Goal: Information Seeking & Learning: Find specific page/section

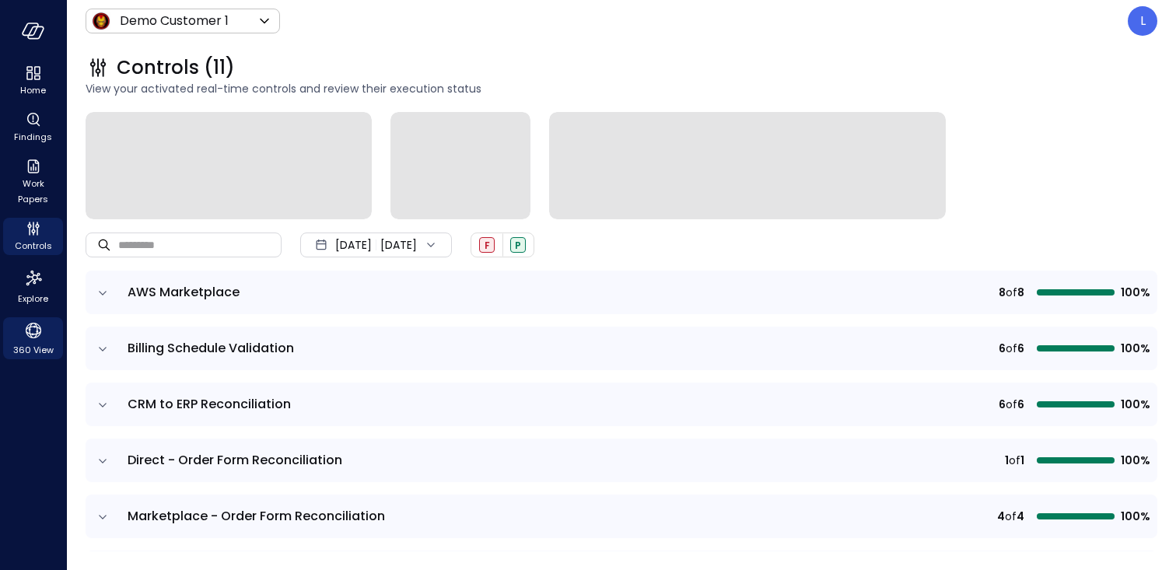
click at [33, 327] on icon "360 View" at bounding box center [34, 331] width 16 height 16
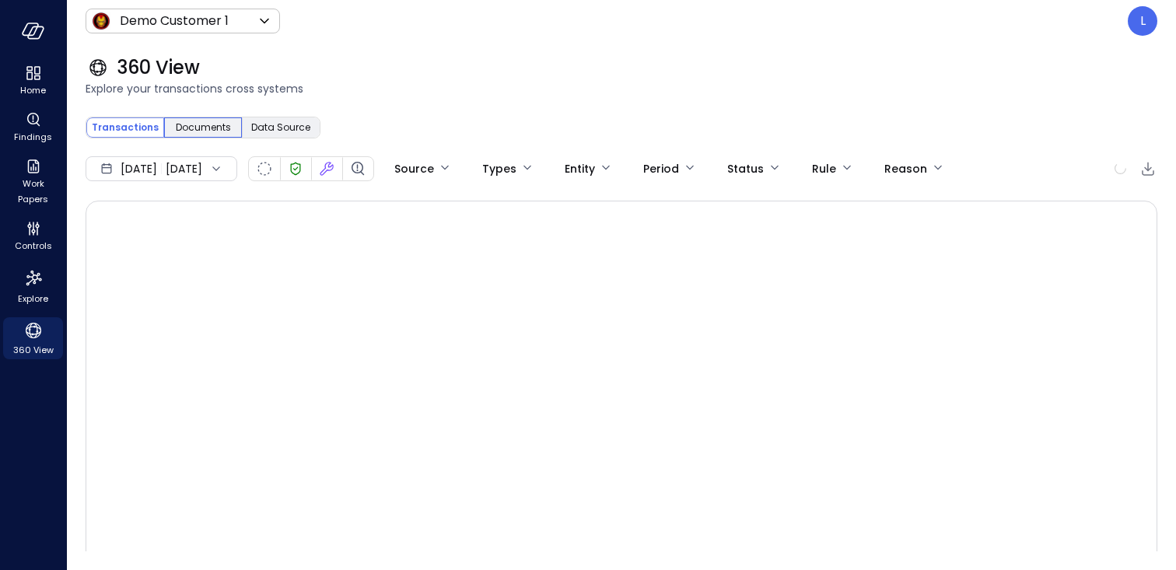
click at [210, 124] on span "Documents" at bounding box center [203, 128] width 55 height 16
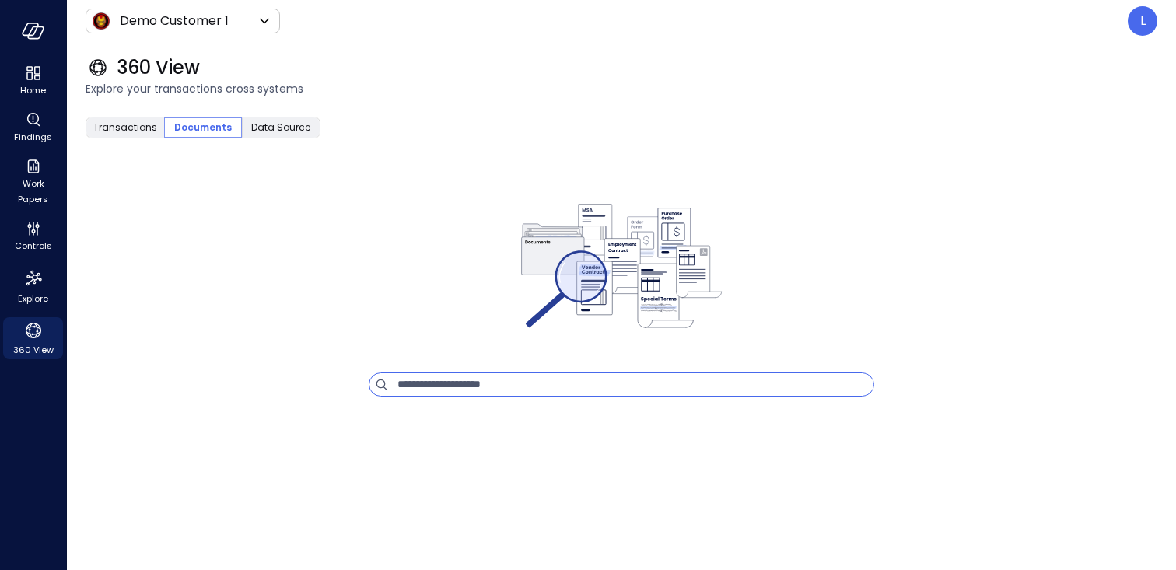
click at [461, 386] on input "text" at bounding box center [635, 384] width 476 height 23
type input "*"
click at [398, 385] on input "**********" at bounding box center [623, 384] width 453 height 23
type input "**********"
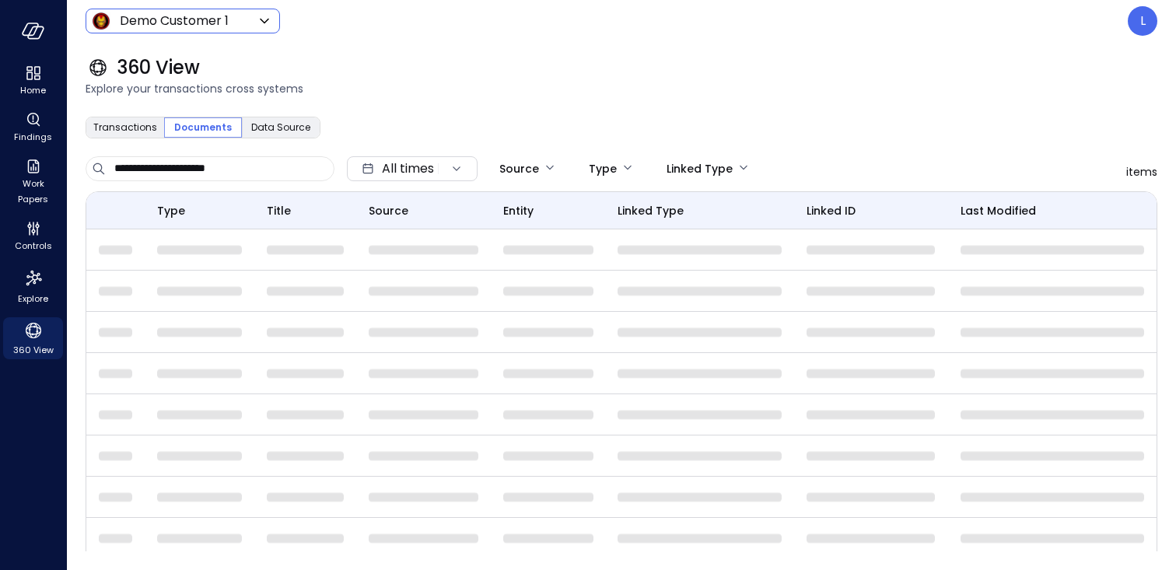
click at [184, 11] on div "Demo Customer 1 ***** ​" at bounding box center [183, 21] width 194 height 25
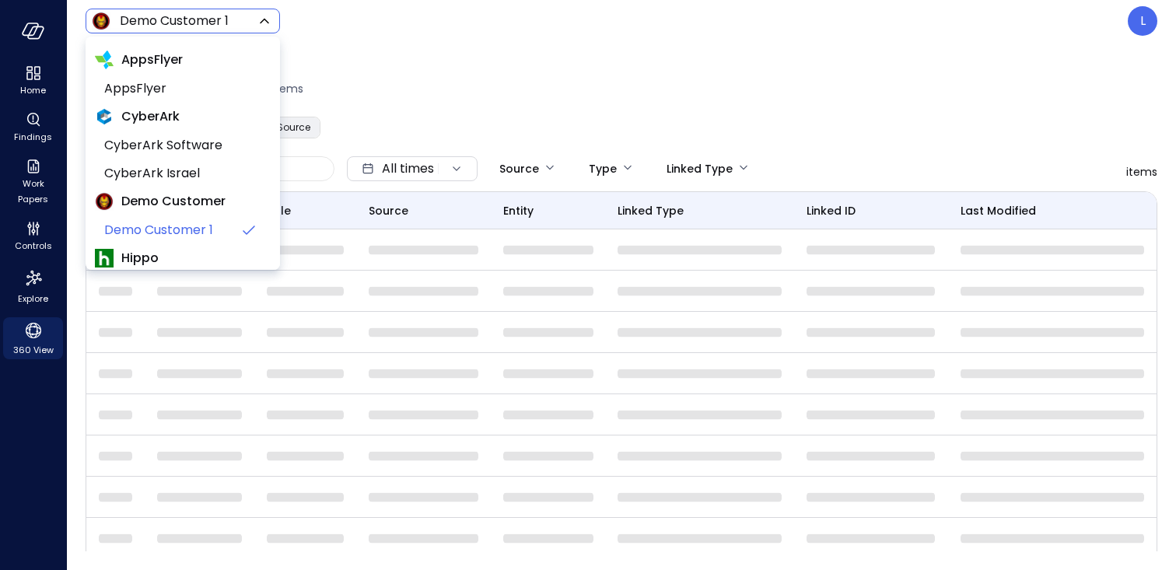
click at [179, 16] on body "Home Findings Work Papers Controls Explore 360 View Demo Customer 1 ***** ​ L 3…" at bounding box center [588, 285] width 1176 height 570
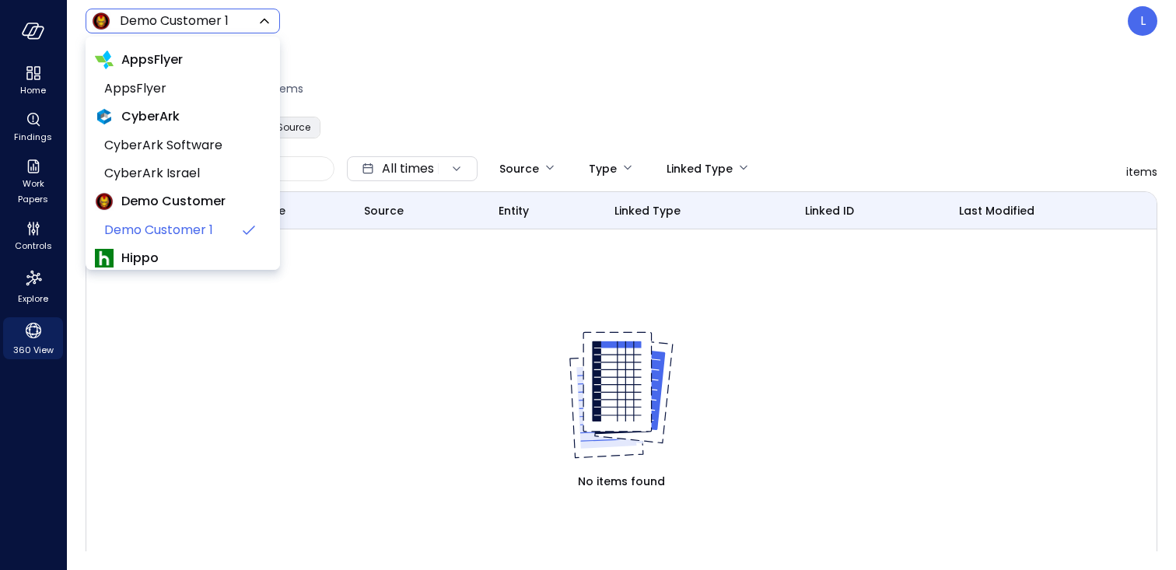
click at [530, 89] on div at bounding box center [588, 285] width 1176 height 570
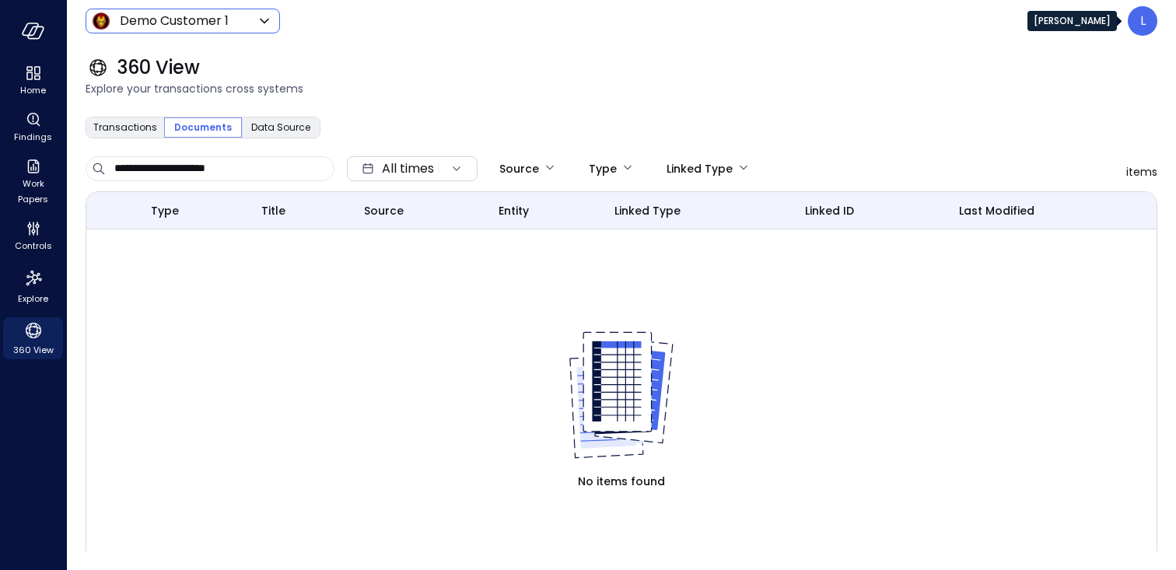
click at [1128, 32] on div "L" at bounding box center [1143, 21] width 30 height 30
click at [1138, 28] on div "L" at bounding box center [1143, 21] width 30 height 30
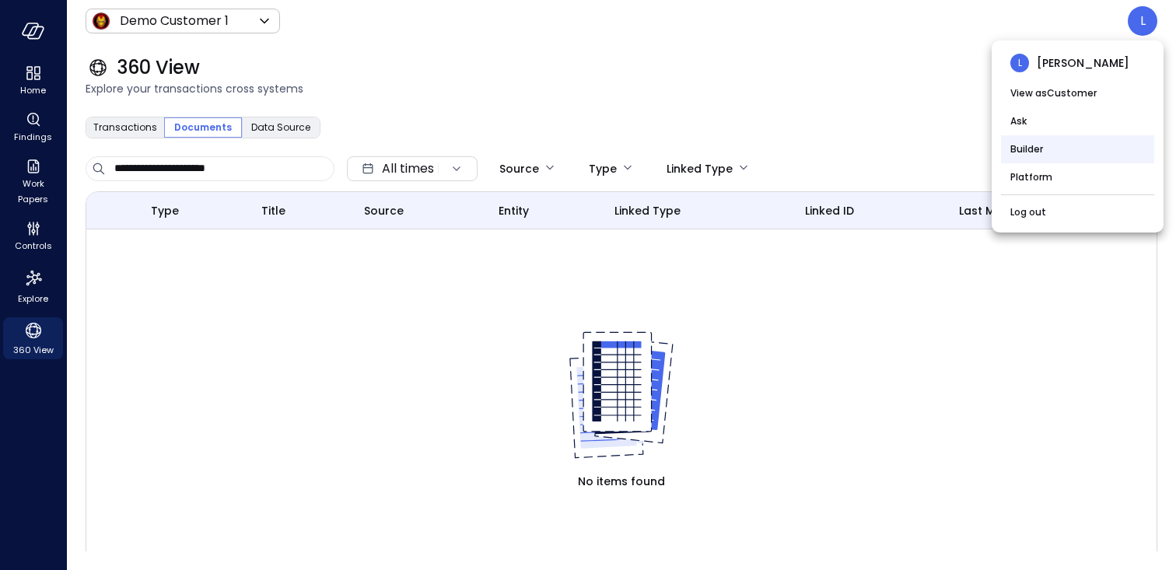
click at [1032, 150] on li "Builder" at bounding box center [1077, 149] width 153 height 28
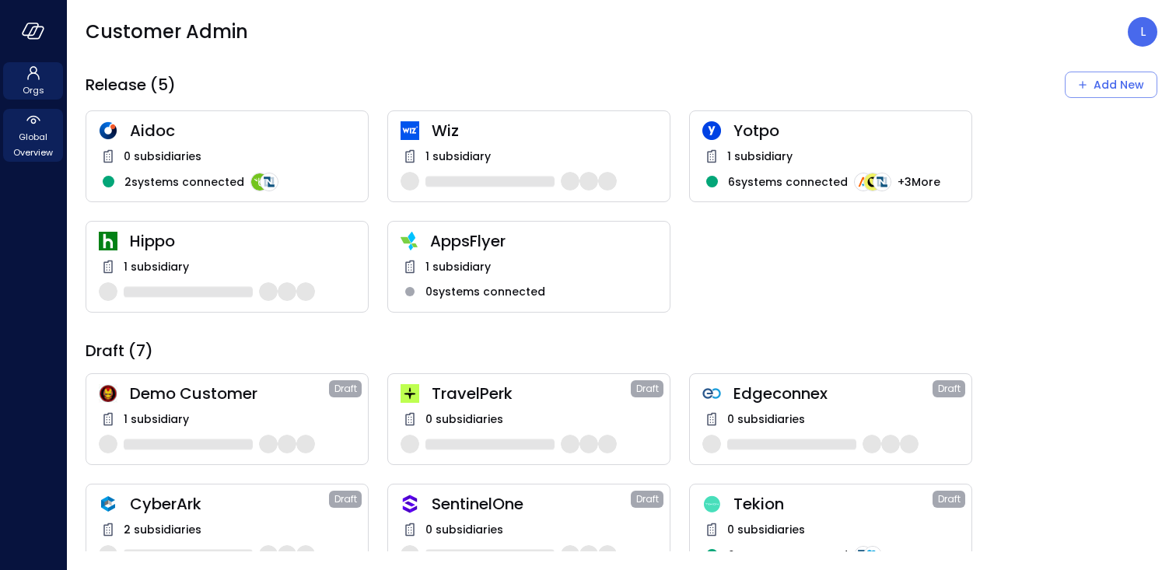
click at [23, 131] on span "Global Overview" at bounding box center [32, 144] width 47 height 31
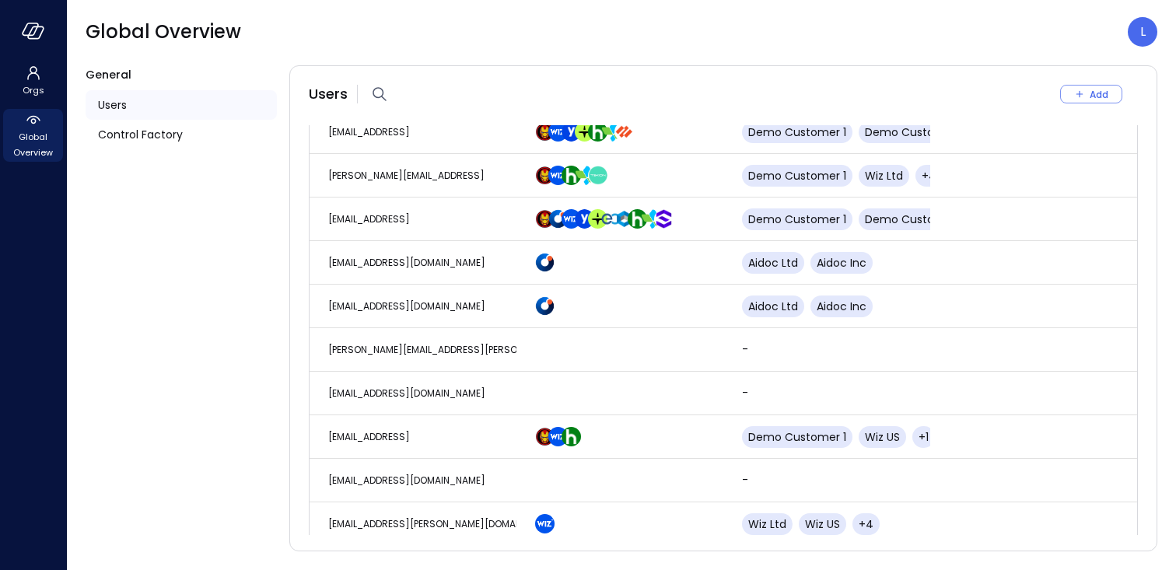
scroll to position [1161, 0]
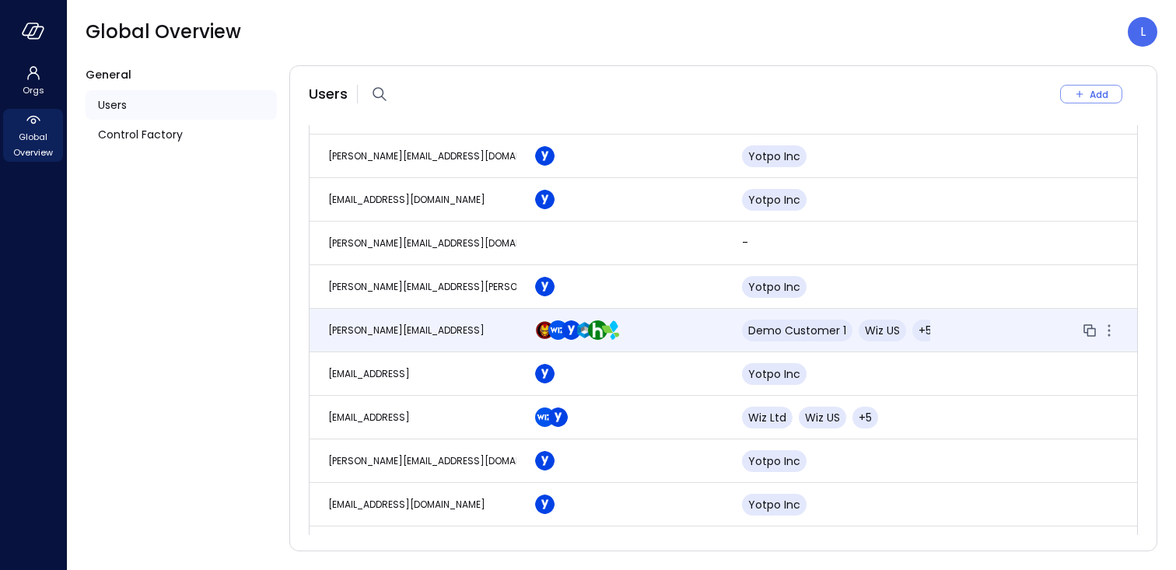
click at [380, 330] on span "lee@safebooks.ai" at bounding box center [406, 330] width 156 height 13
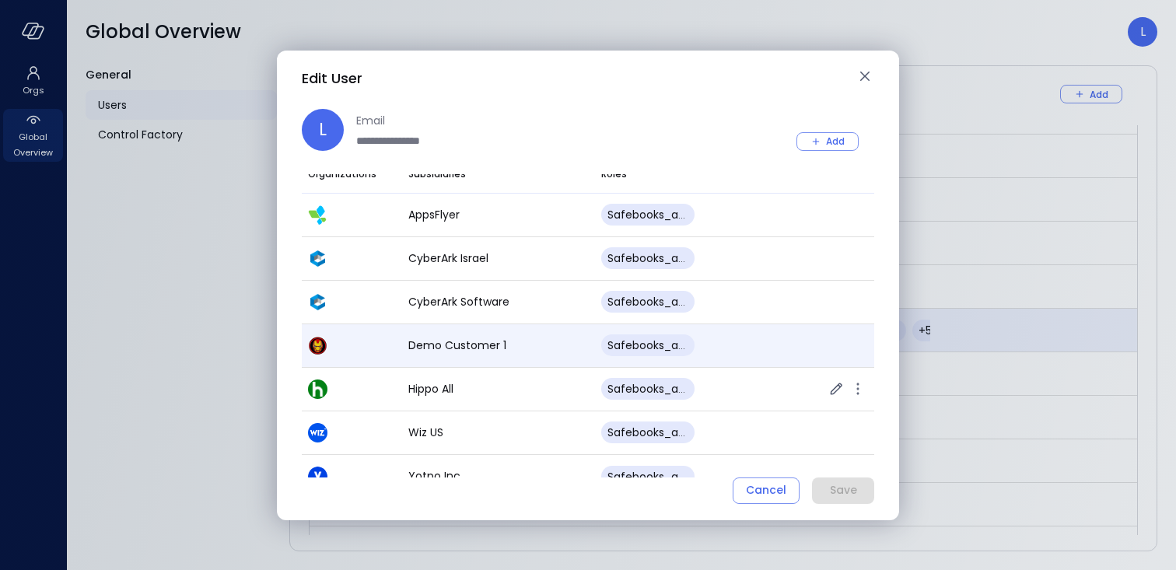
scroll to position [0, 0]
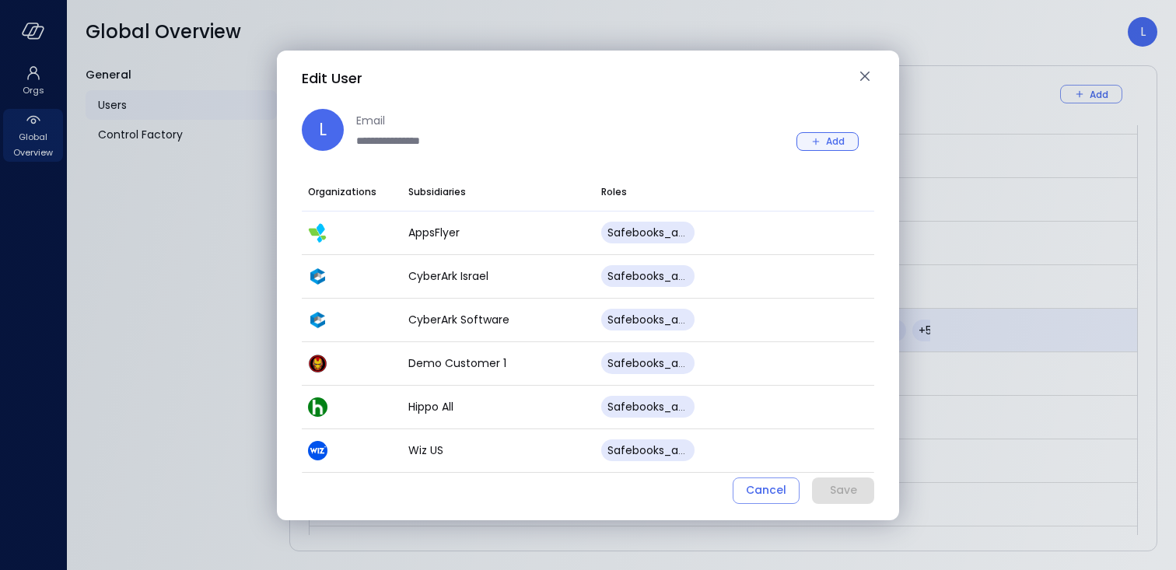
click at [812, 142] on icon "button" at bounding box center [816, 142] width 14 height 14
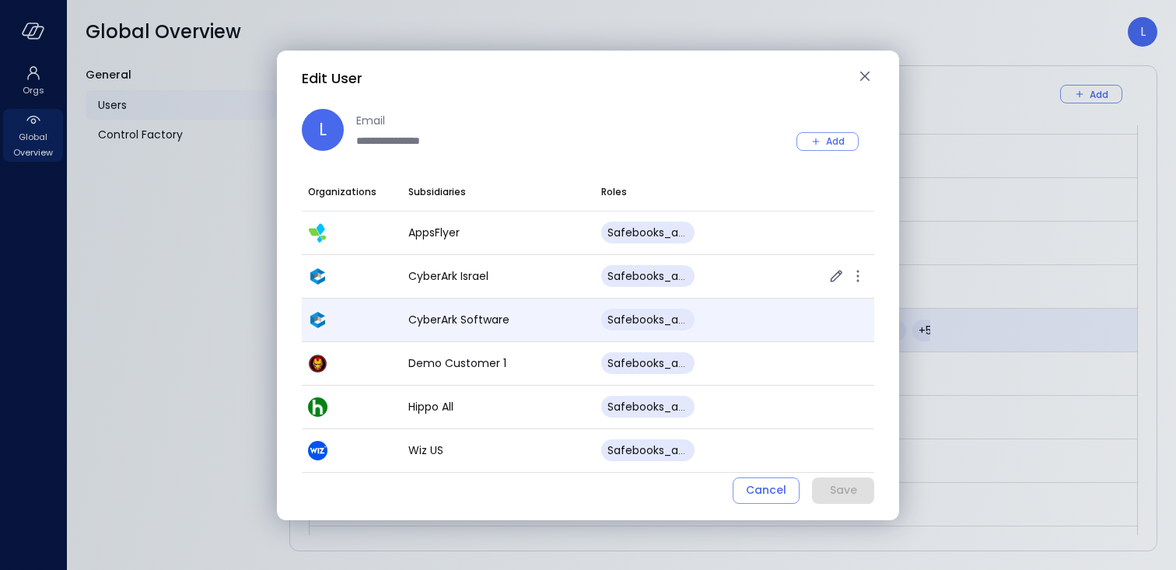
scroll to position [82, 0]
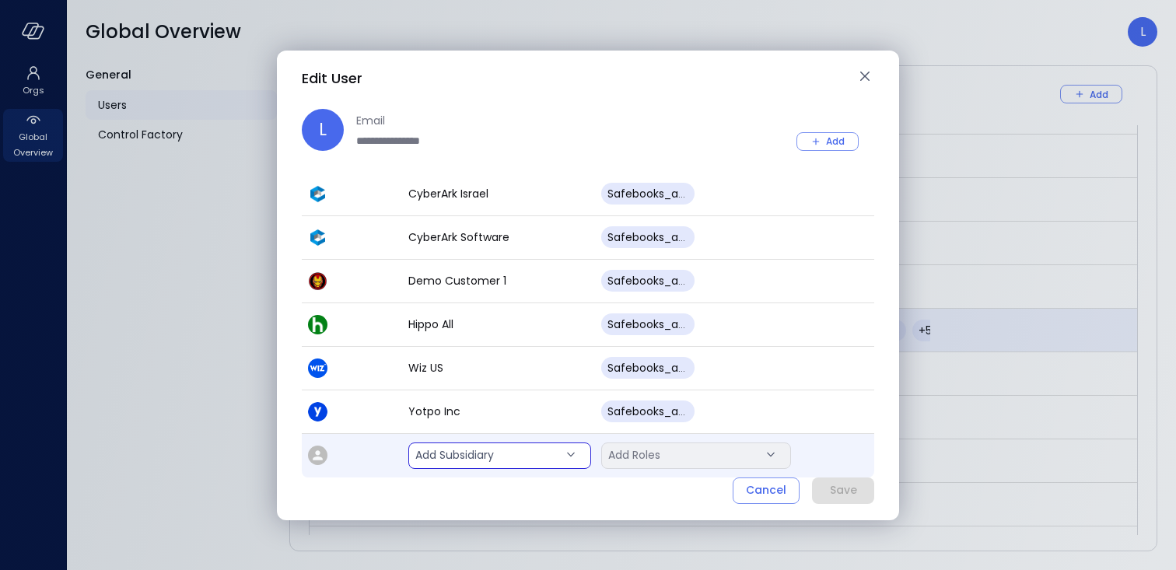
click at [474, 460] on body "Orgs Global Overview Global Overview L General Users Control Factory Users Add …" at bounding box center [588, 285] width 1176 height 570
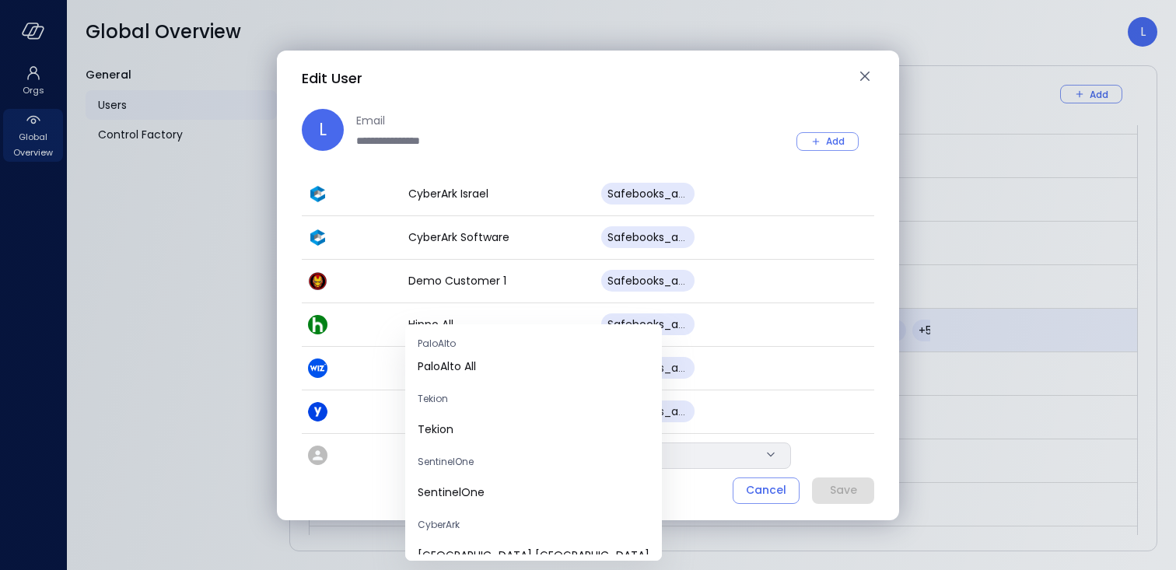
scroll to position [0, 0]
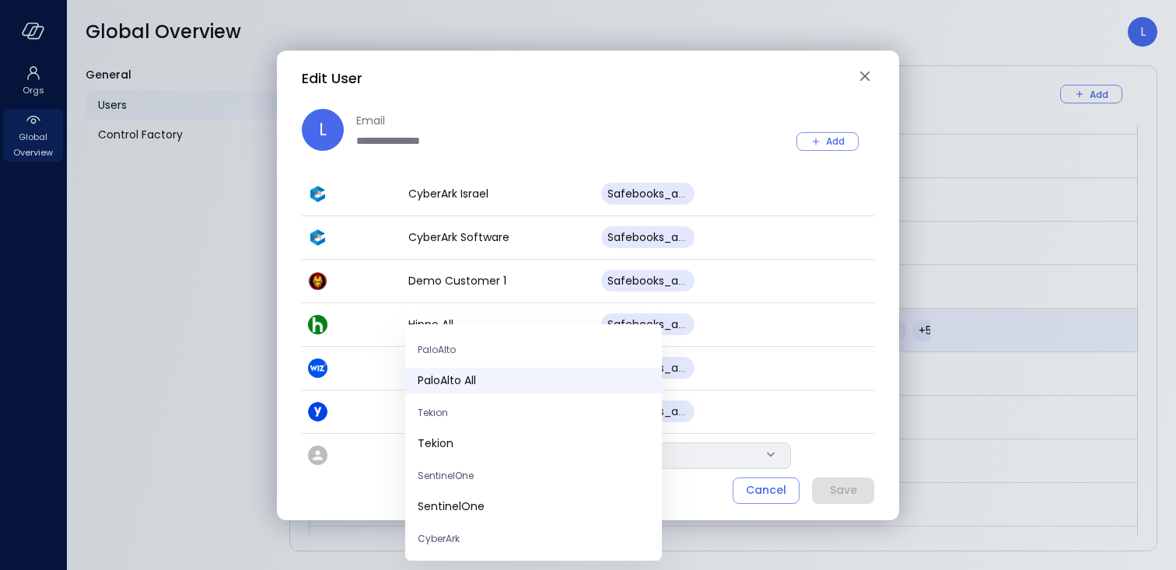
click at [451, 376] on span "PaloAlto All" at bounding box center [534, 381] width 232 height 16
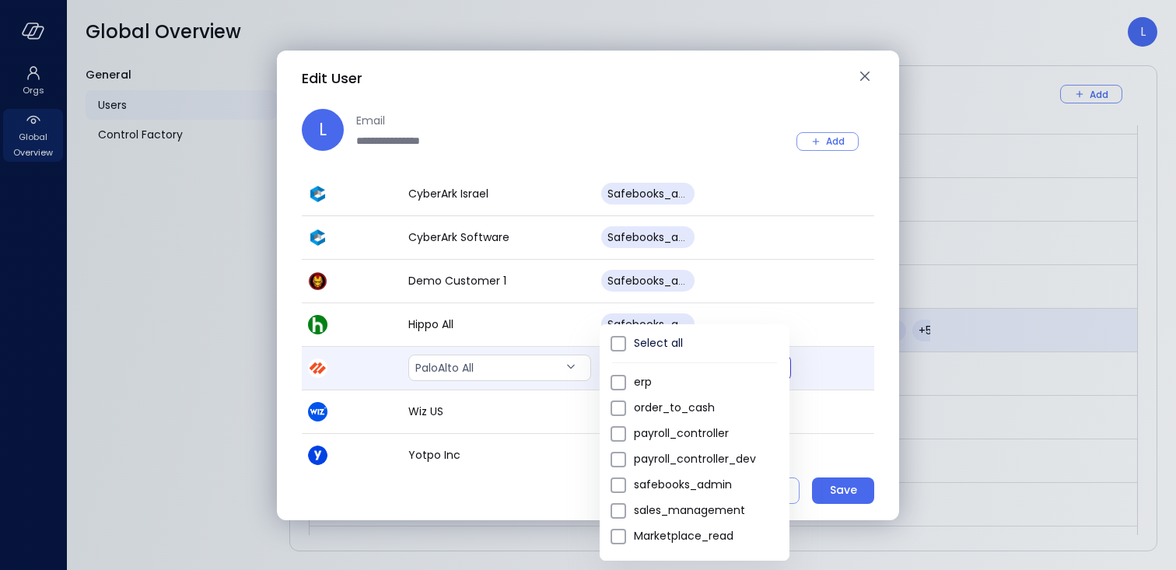
click at [651, 374] on body "Orgs Global Overview Global Overview L General Users Control Factory Users Add …" at bounding box center [588, 285] width 1176 height 570
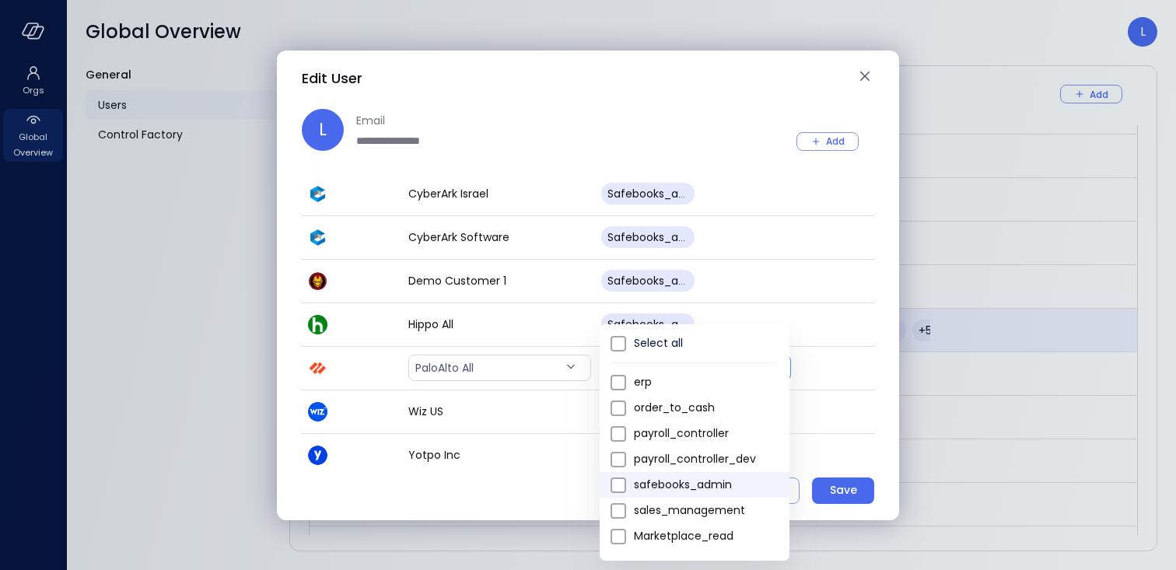
click at [636, 491] on span "safebooks_admin" at bounding box center [705, 485] width 143 height 16
type input "*"
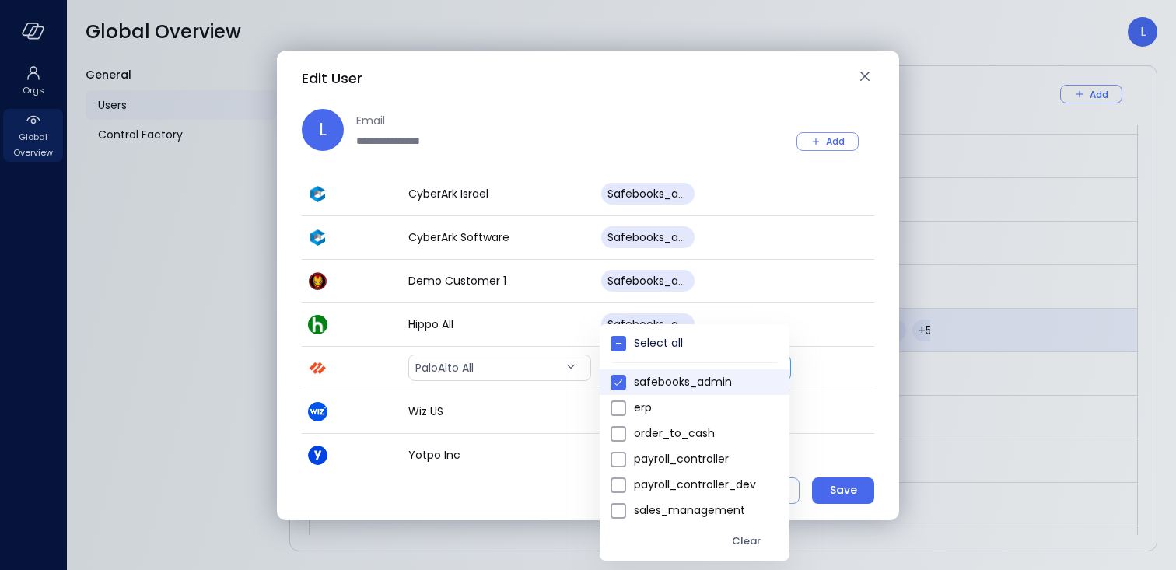
click at [706, 118] on div at bounding box center [588, 285] width 1176 height 570
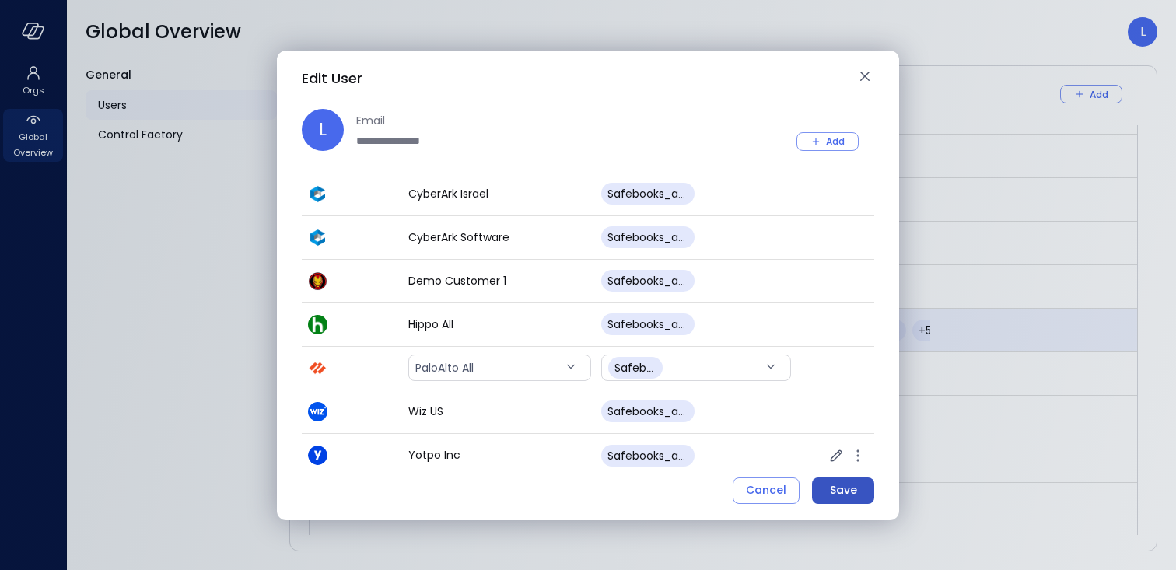
click at [823, 495] on button "Save" at bounding box center [843, 491] width 62 height 26
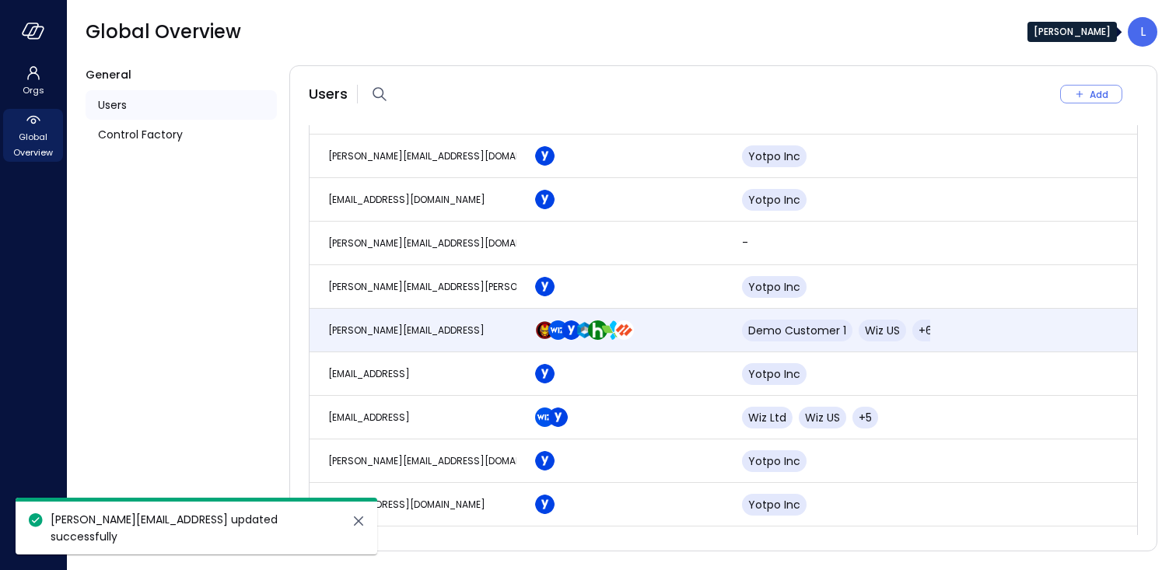
click at [1139, 41] on div "L" at bounding box center [1143, 32] width 30 height 30
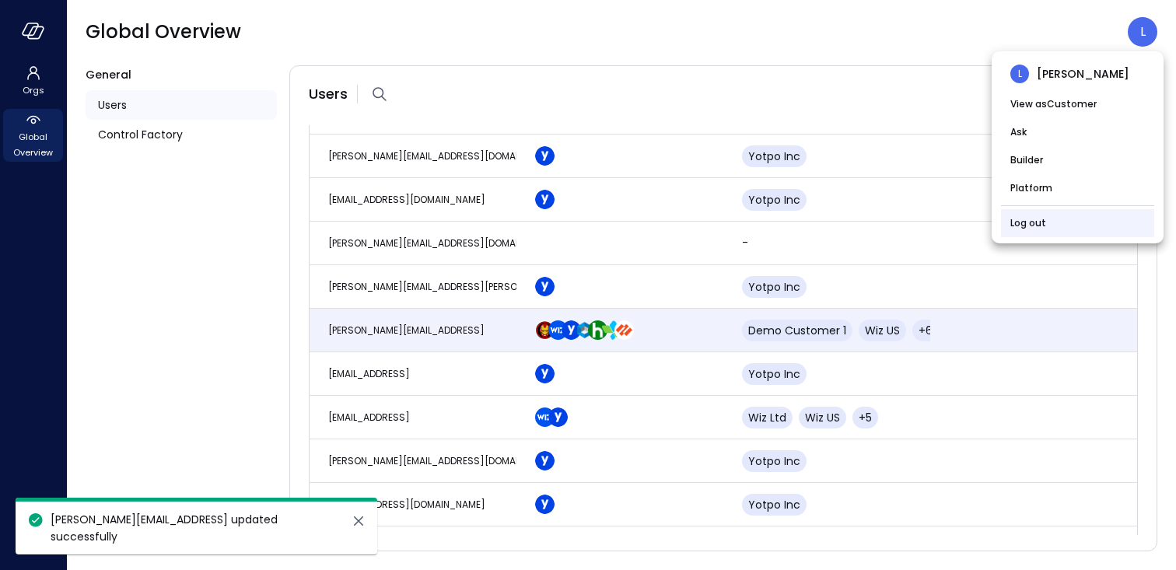
click at [1024, 224] on link "Log out" at bounding box center [1028, 223] width 36 height 16
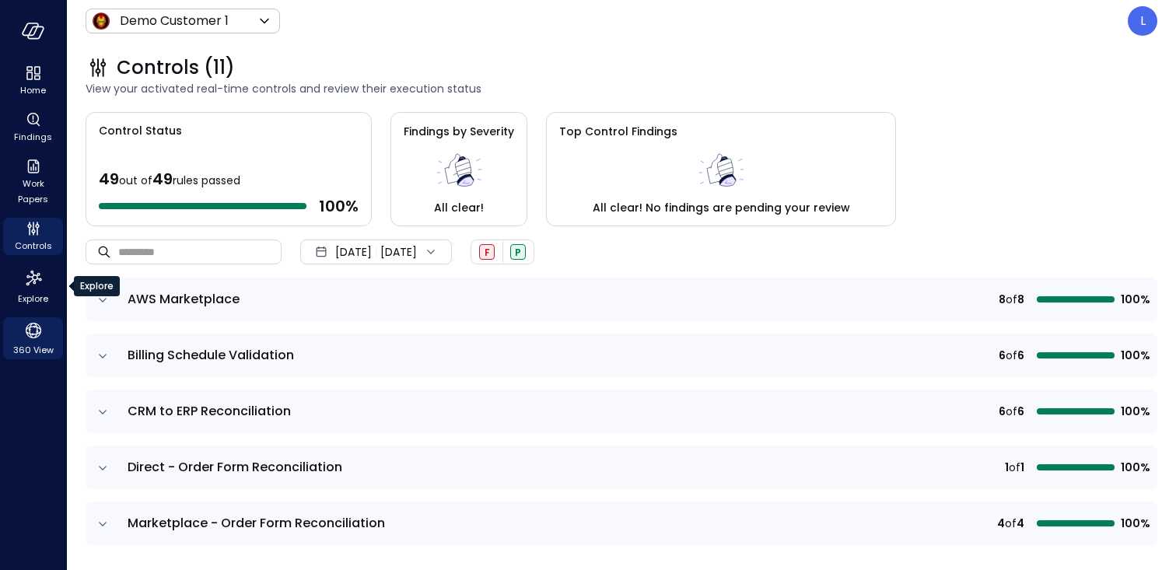
click at [25, 342] on span "360 View" at bounding box center [33, 350] width 40 height 16
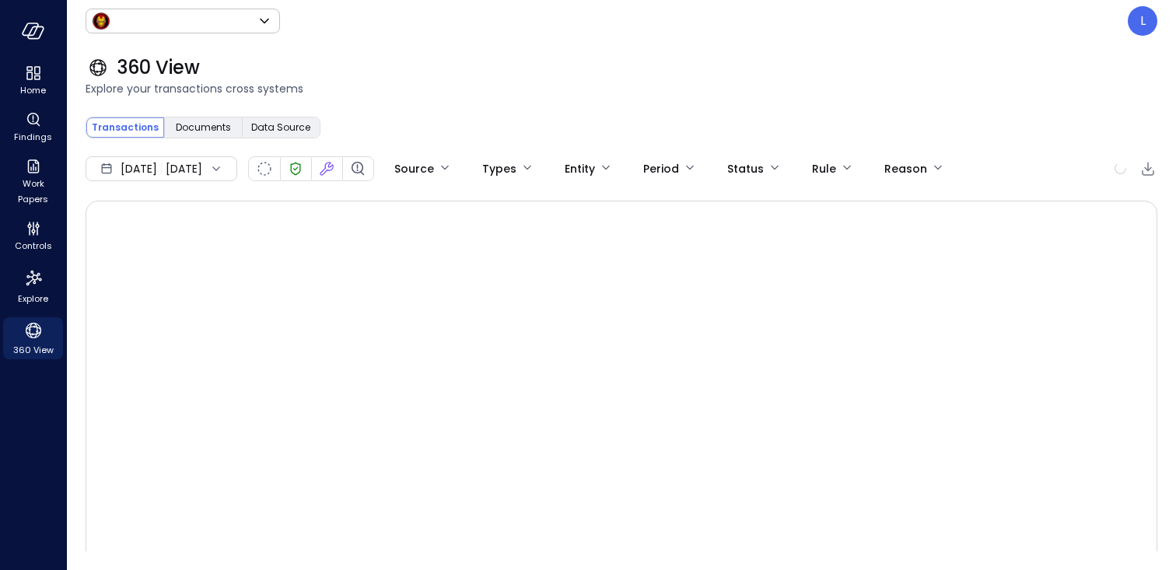
type input "*****"
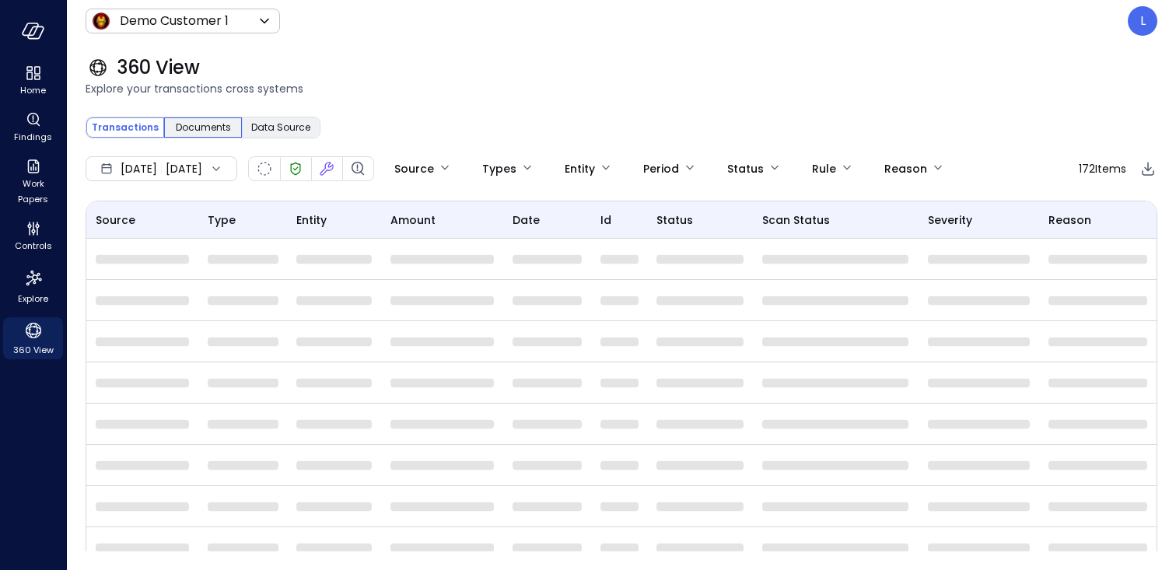
click at [214, 125] on span "Documents" at bounding box center [203, 128] width 55 height 16
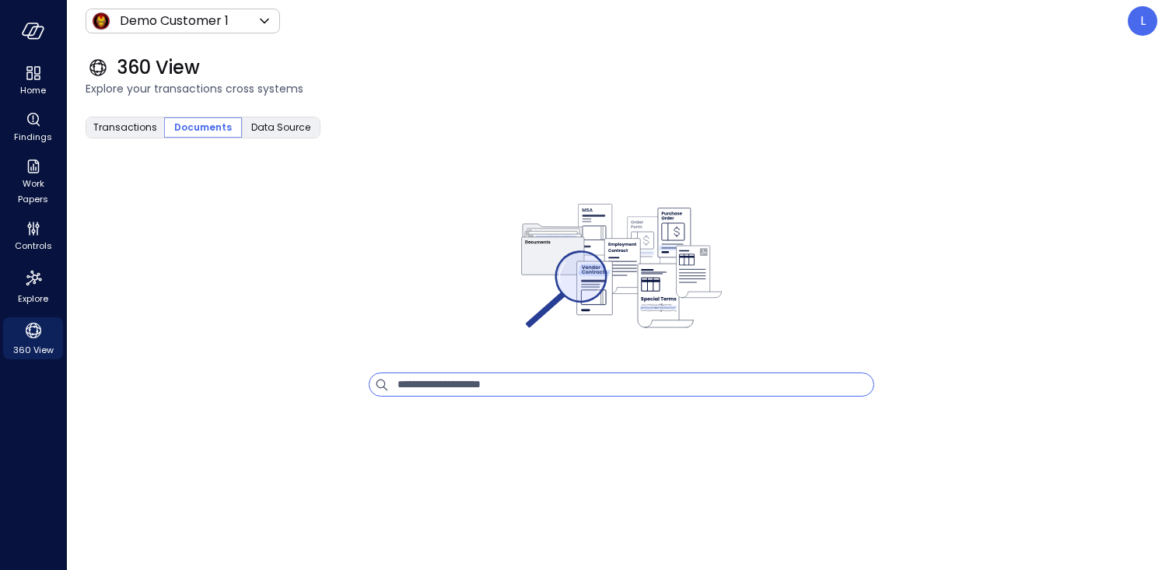
click at [488, 378] on input "text" at bounding box center [635, 384] width 476 height 23
type input "**********"
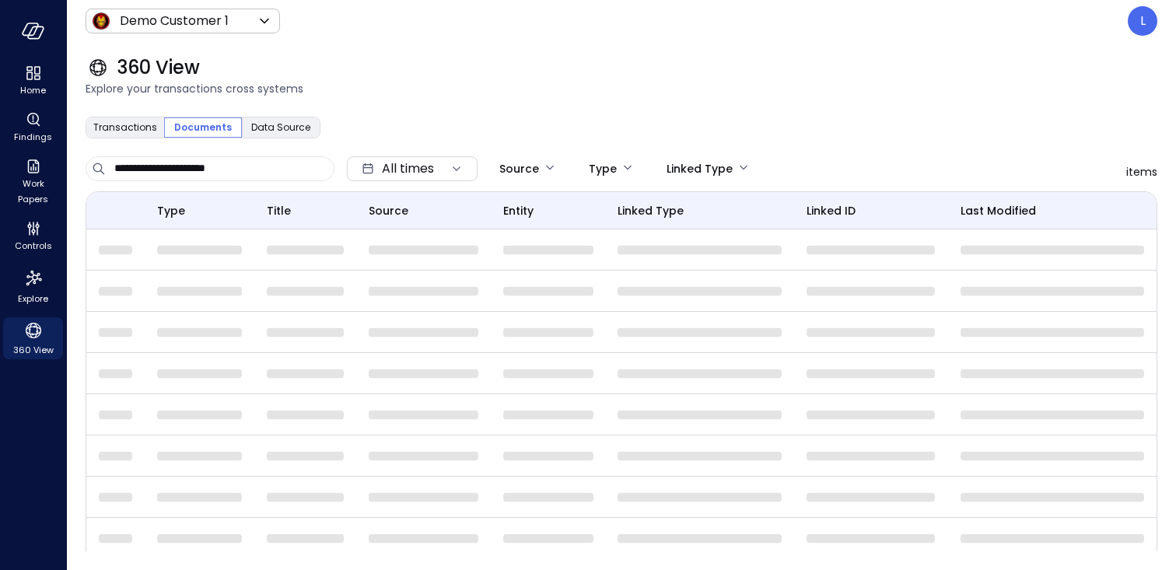
click at [224, 33] on div "Demo Customer 1 ***** ​ L" at bounding box center [622, 21] width 1072 height 30
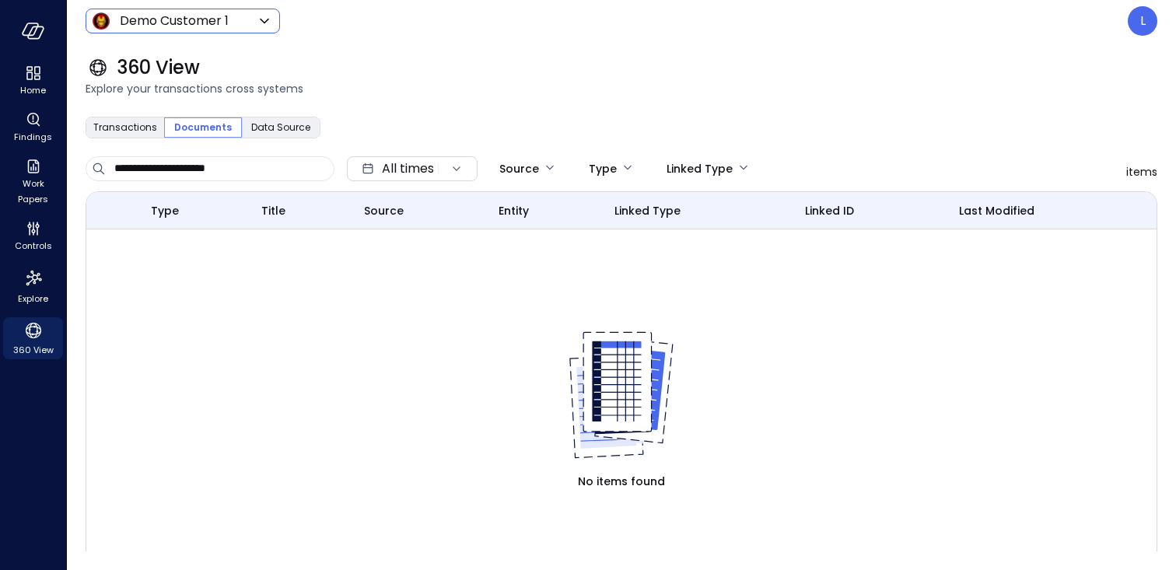
click at [215, 13] on body "Home Findings Work Papers Controls Explore 360 View Demo Customer 1 ***** ​ L 3…" at bounding box center [588, 285] width 1176 height 570
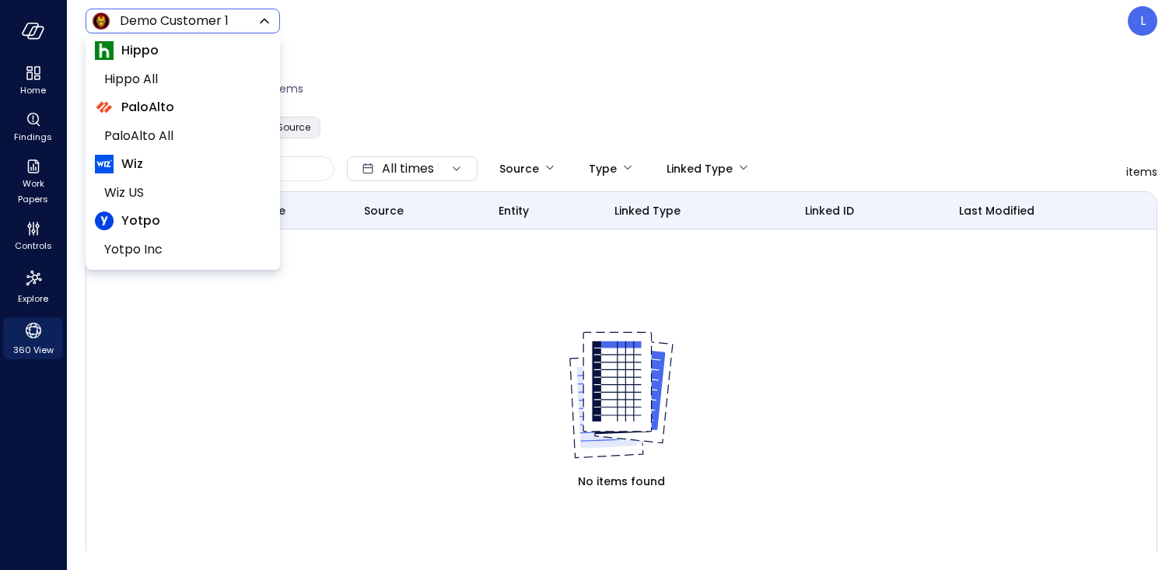
scroll to position [177, 0]
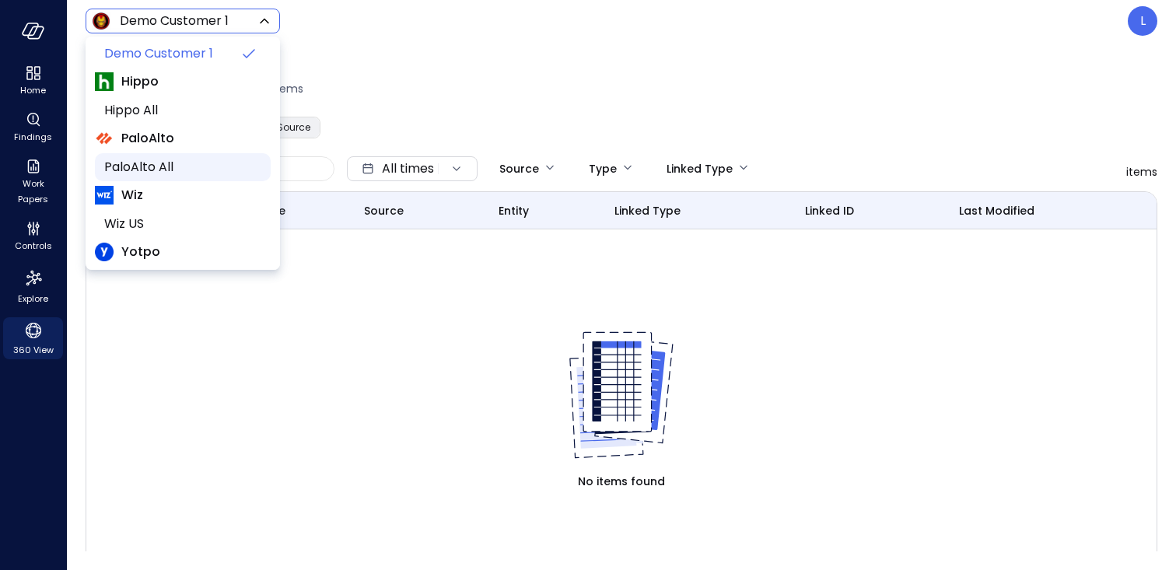
click at [163, 170] on span "PaloAlto All" at bounding box center [181, 167] width 154 height 19
type input "*******"
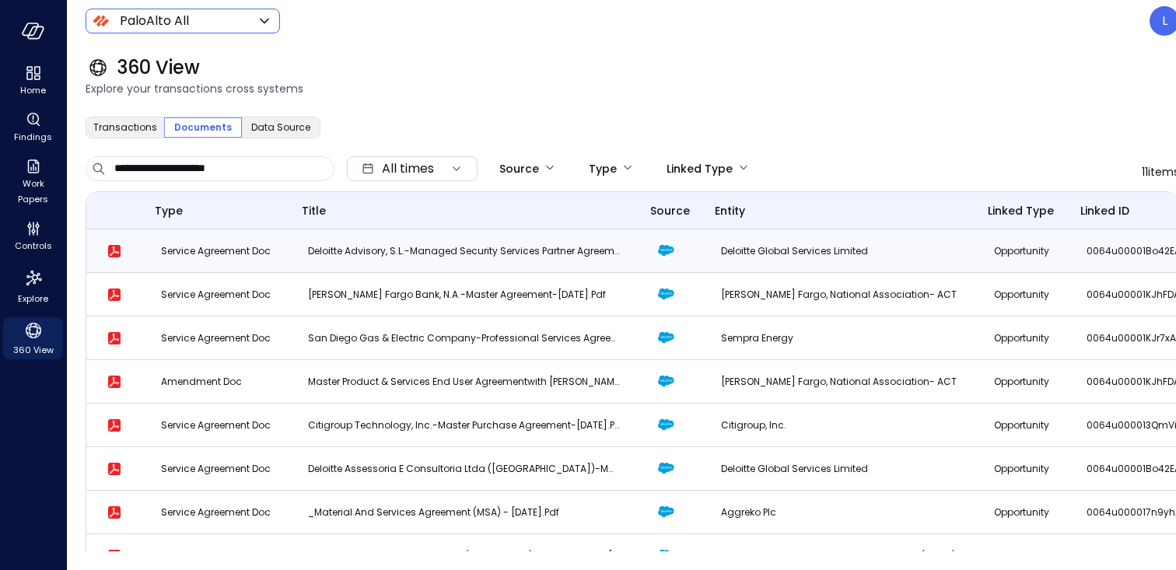
click at [811, 262] on td "Deloitte Global Services Limited" at bounding box center [838, 251] width 273 height 44
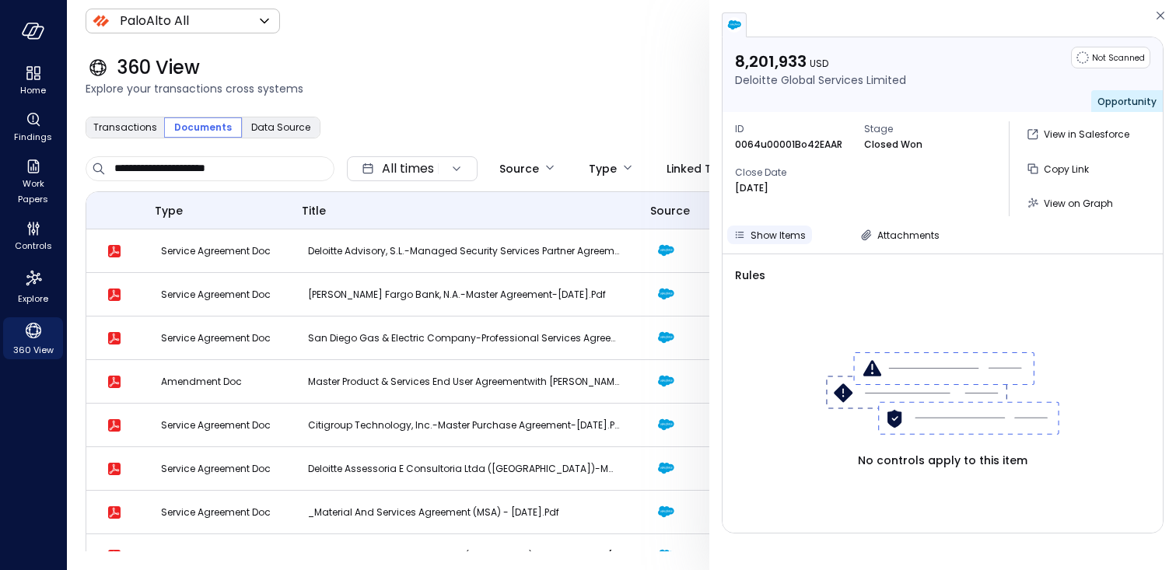
click at [773, 233] on span "Show Items" at bounding box center [778, 235] width 55 height 13
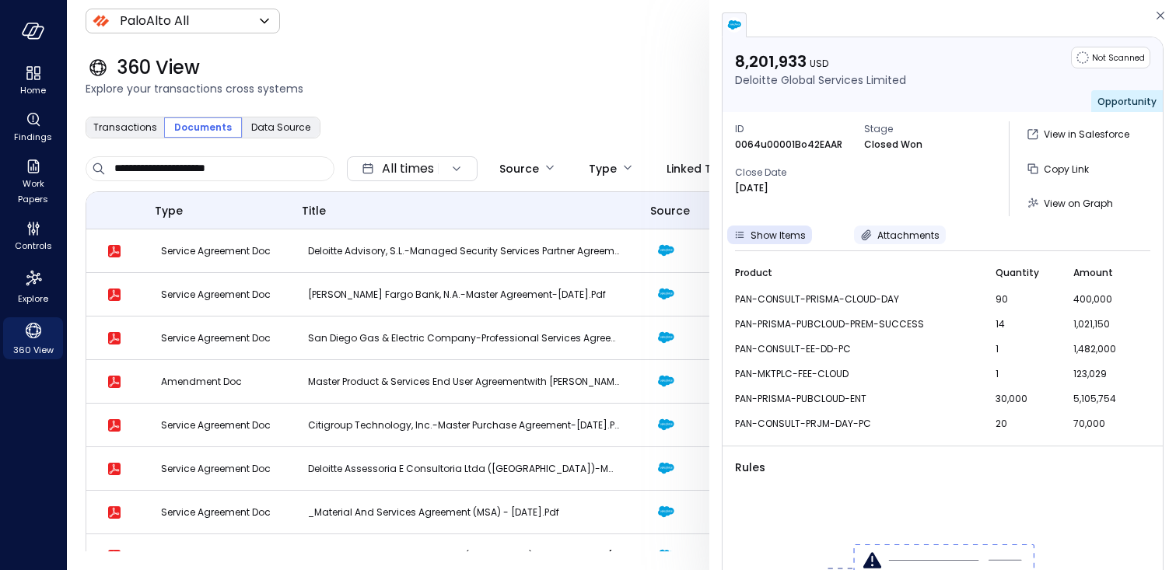
click at [883, 233] on span "Attachments" at bounding box center [908, 235] width 62 height 13
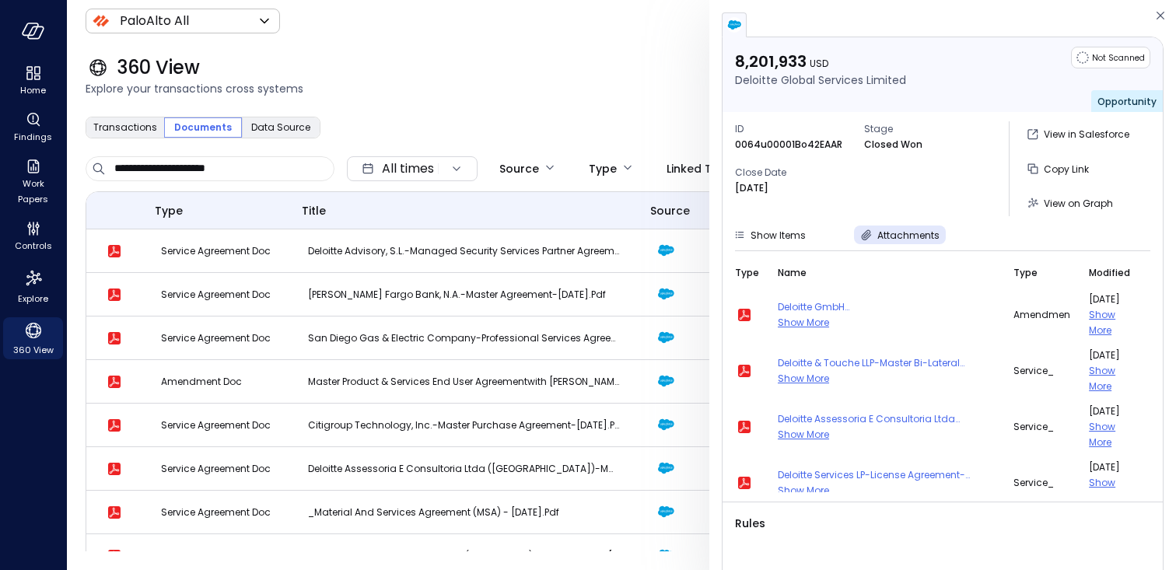
click at [798, 324] on span "Show More" at bounding box center [803, 322] width 51 height 13
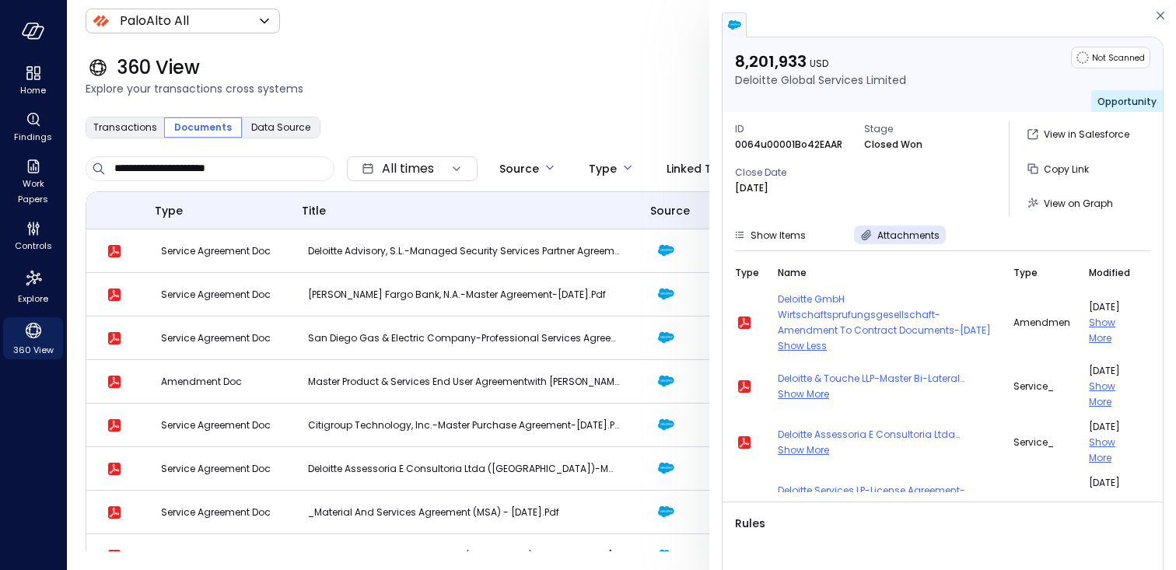
click at [1018, 318] on span "amendmen" at bounding box center [1042, 323] width 57 height 16
click at [1096, 324] on span "Show More" at bounding box center [1102, 330] width 26 height 29
click at [797, 322] on span "Deloitte GmbH Wirtschaftsprufungsgesellschaft-Amendment to Contract Documents-[…" at bounding box center [886, 315] width 217 height 47
click at [888, 233] on span "Attachments" at bounding box center [908, 235] width 62 height 13
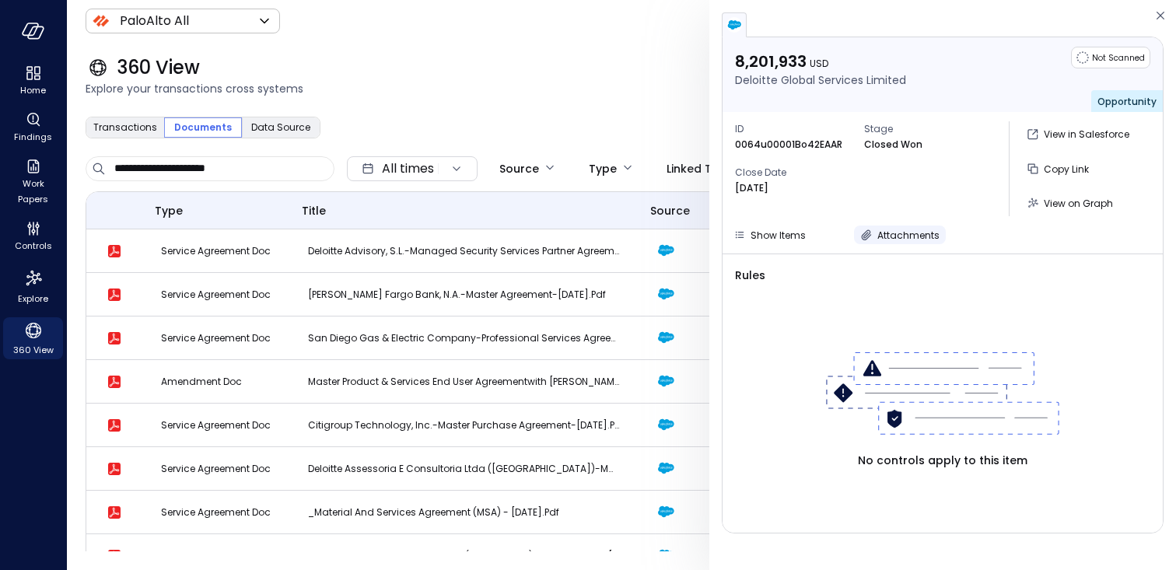
click at [888, 233] on span "Attachments" at bounding box center [908, 235] width 62 height 13
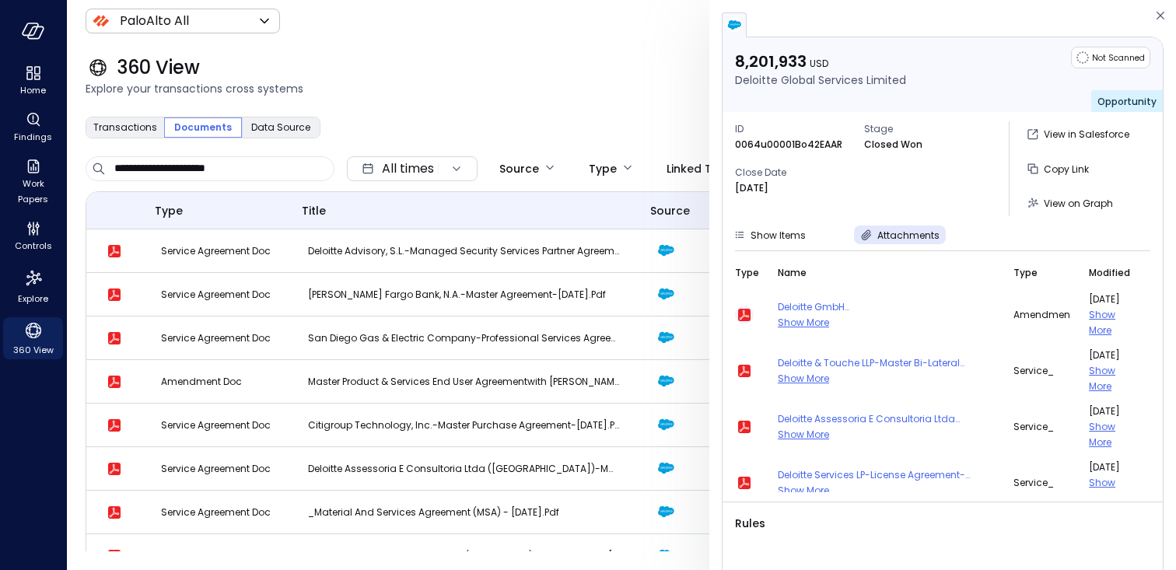
click at [747, 313] on icon "button" at bounding box center [744, 315] width 12 height 12
click at [793, 321] on span "Show More" at bounding box center [803, 322] width 51 height 13
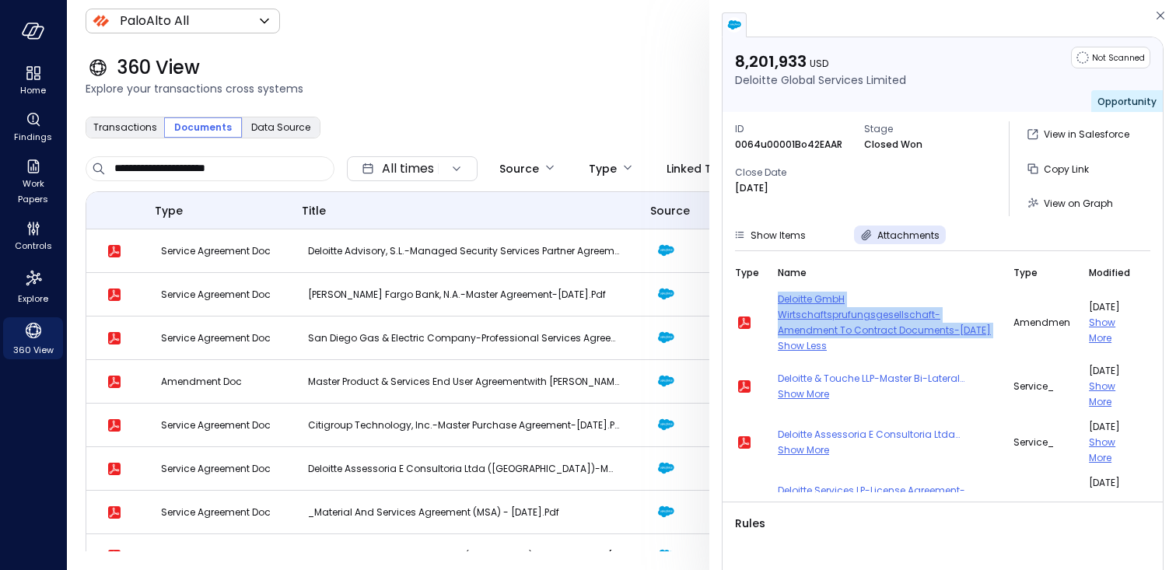
copy span "Deloitte GmbH Wirtschaftsprufungsgesellschaft-Amendment to Contract Documents-[…"
drag, startPoint x: 792, startPoint y: 296, endPoint x: 187, endPoint y: 1, distance: 673.5
click at [0, 0] on div "**********" at bounding box center [588, 285] width 1176 height 570
click at [387, 77] on div "360 View" at bounding box center [633, 67] width 1094 height 25
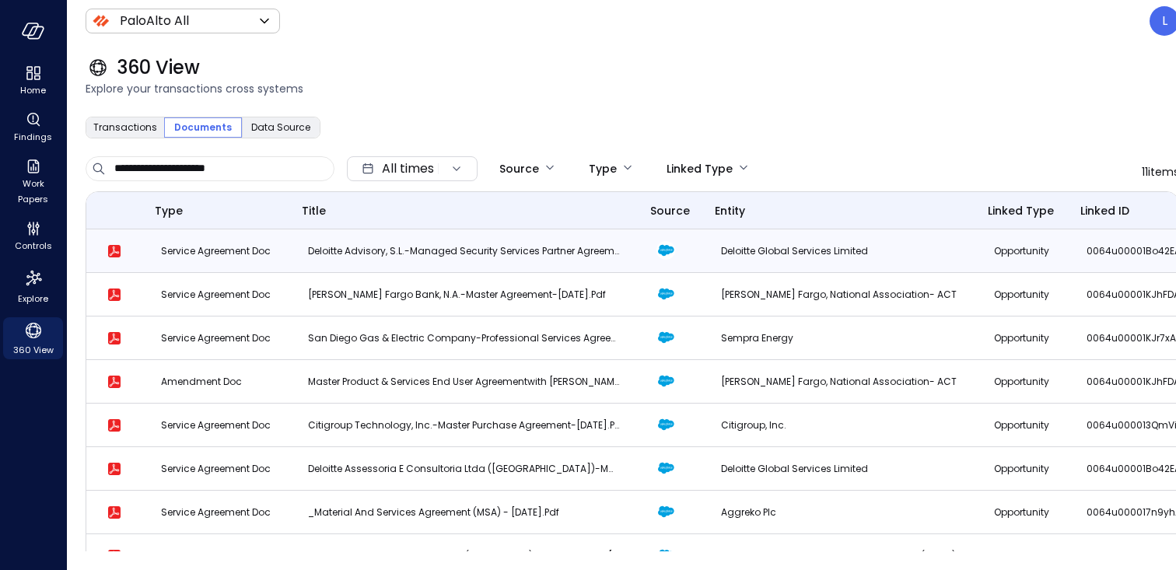
click at [245, 254] on p "Service Agreement Doc" at bounding box center [216, 251] width 110 height 16
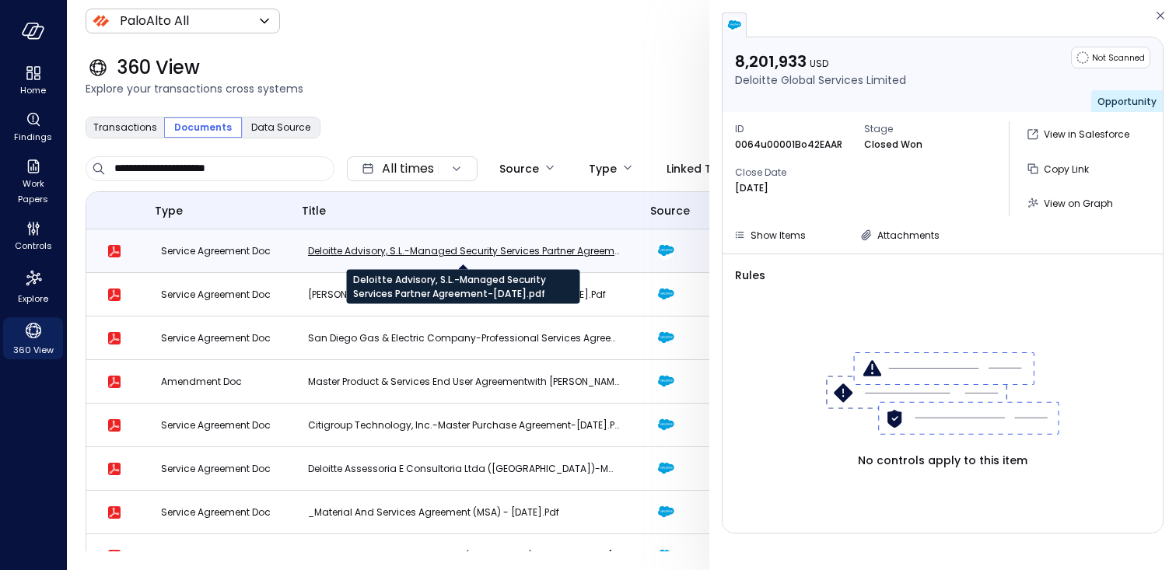
click at [313, 250] on p "Deloitte Advisory, S.L.-Managed Security Services Partner Agreement-[DATE].pdf" at bounding box center [463, 251] width 311 height 16
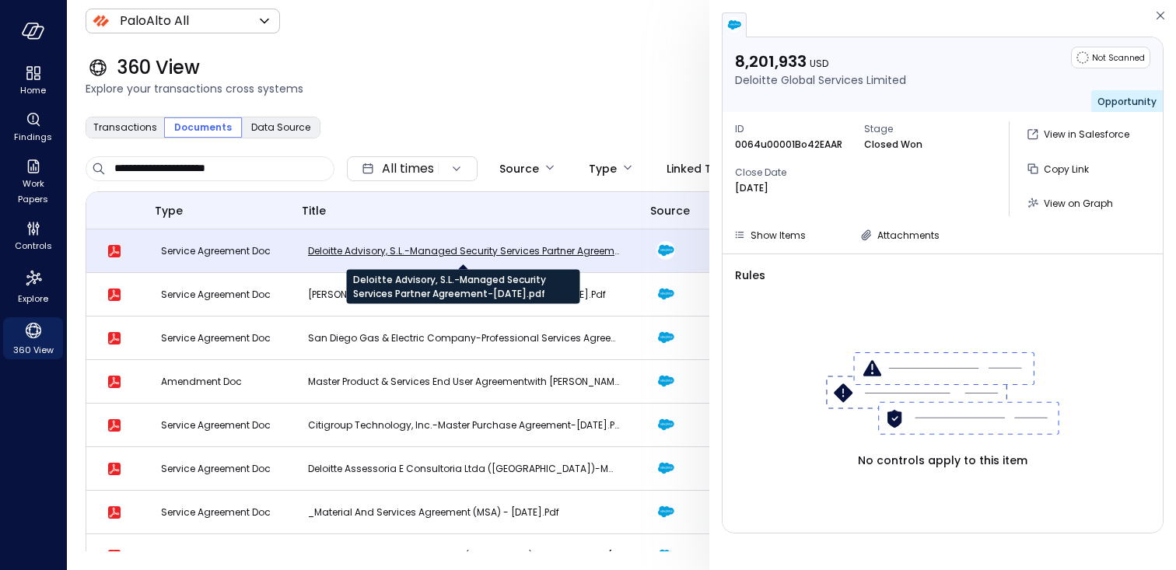
click at [323, 250] on p "Deloitte Advisory, S.L.-Managed Security Services Partner Agreement-[DATE].pdf" at bounding box center [463, 251] width 311 height 16
copy p "Deloitte Advisory, S.L.-Managed Security Services Partner Agreement-[DATE].pdf"
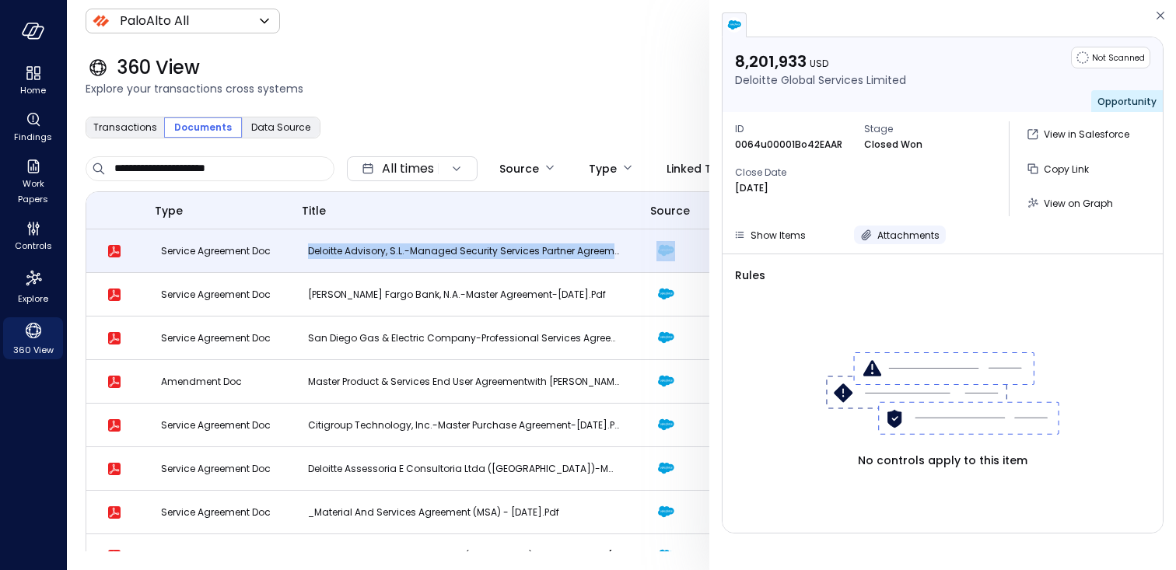
click at [923, 237] on span "Attachments" at bounding box center [908, 235] width 62 height 13
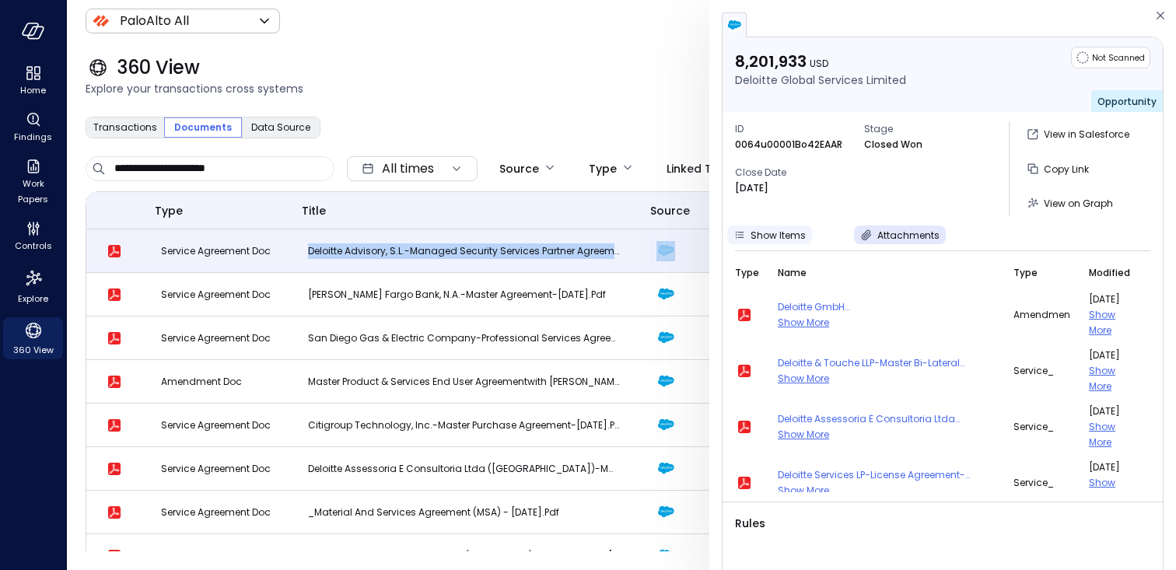
click at [797, 243] on div "Show Items" at bounding box center [778, 235] width 55 height 16
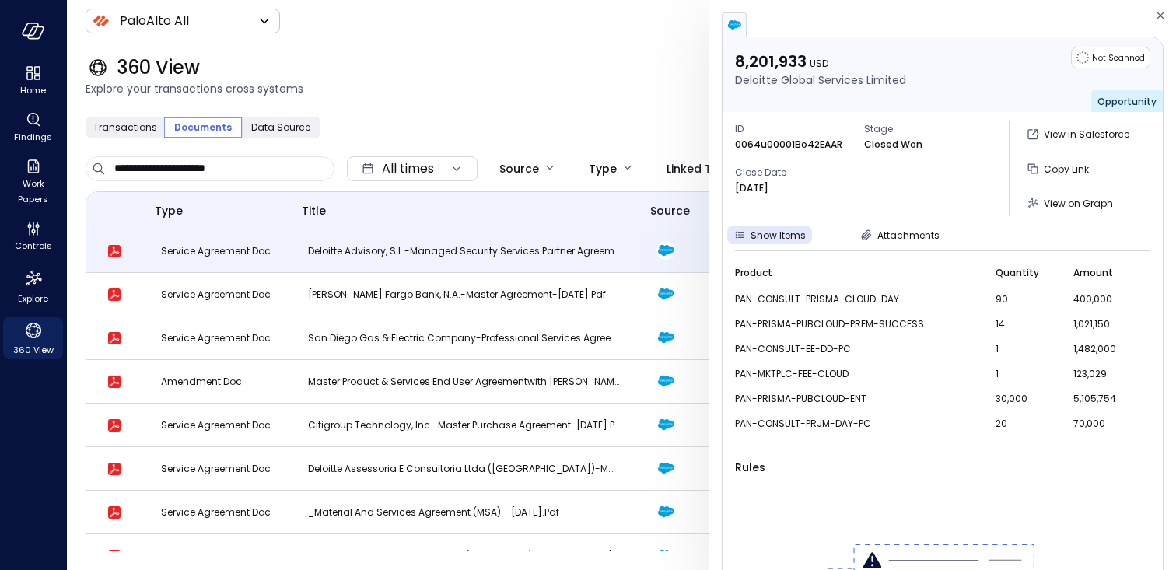
click at [769, 301] on span "PAN-CONSULT-PRISMA-CLOUD-DAY" at bounding box center [856, 300] width 242 height 16
copy span "PAN-CONSULT-PRISMA-CLOUD-DAY"
click at [427, 100] on div "360 View Explore your transactions cross systems" at bounding box center [623, 76] width 1112 height 68
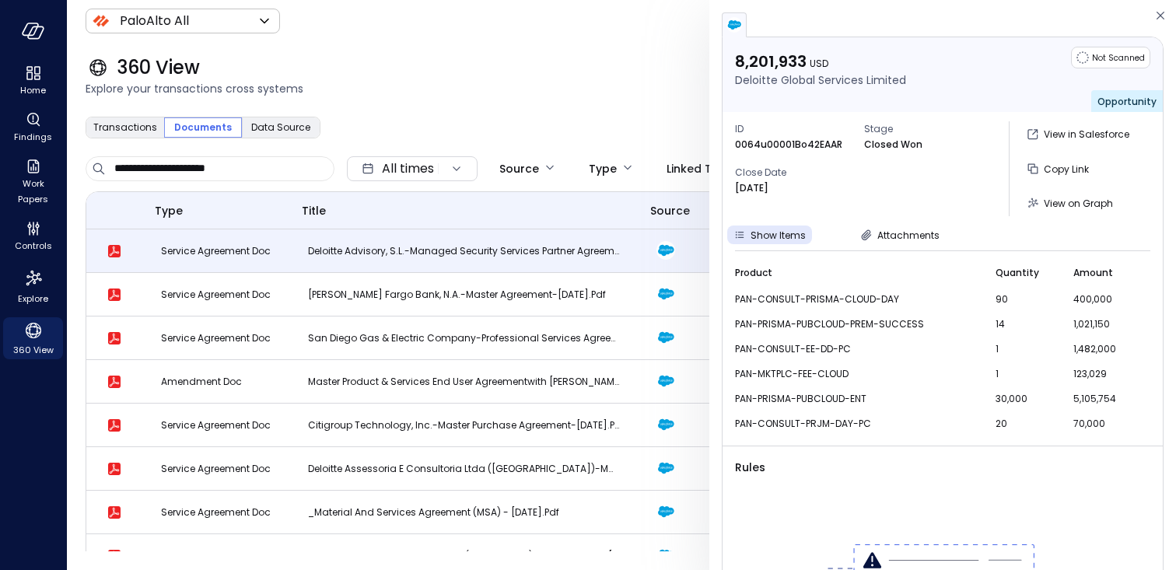
click at [439, 68] on div "360 View" at bounding box center [633, 67] width 1094 height 25
